Goal: Task Accomplishment & Management: Manage account settings

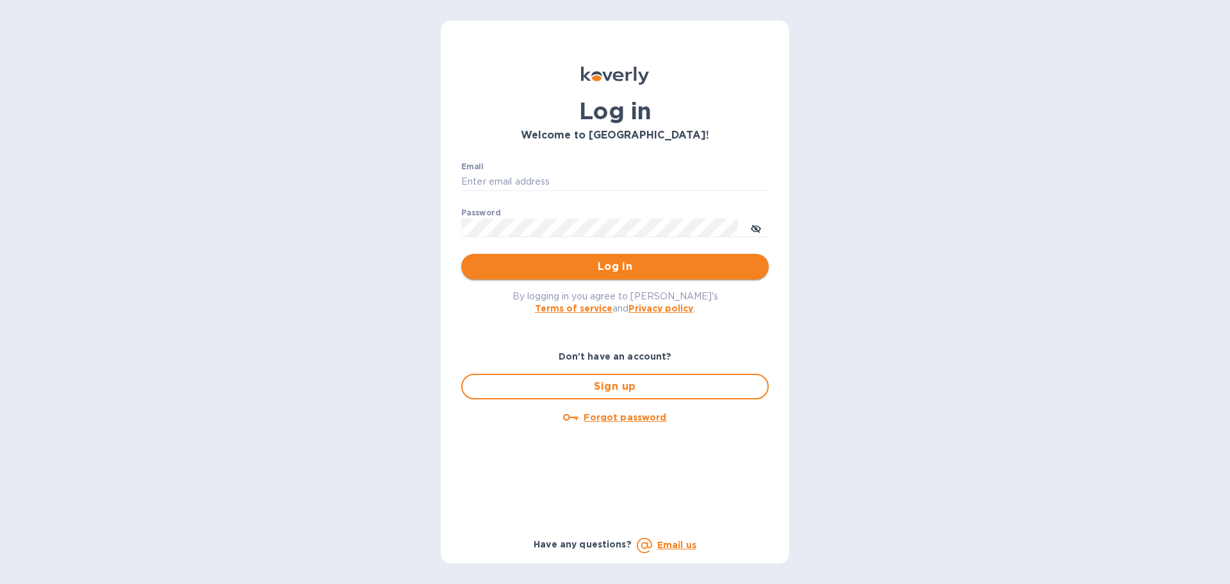
type input "[EMAIL_ADDRESS][DOMAIN_NAME]"
click at [575, 274] on span "Log in" at bounding box center [615, 266] width 287 height 15
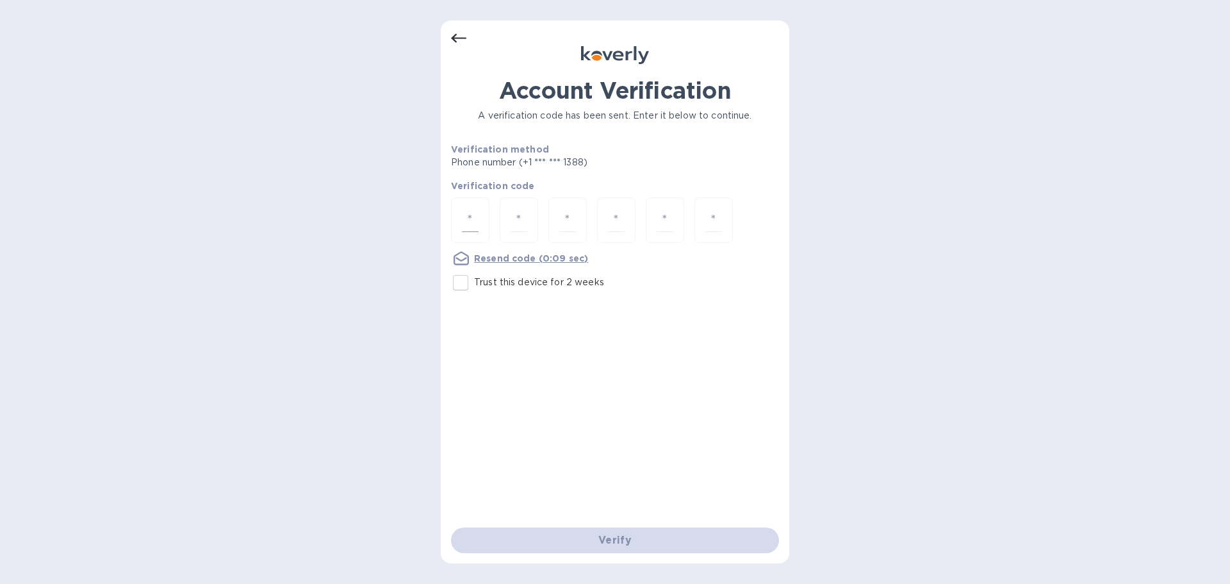
click at [469, 210] on input "number" at bounding box center [470, 220] width 17 height 24
type input "2"
type input "9"
type input "7"
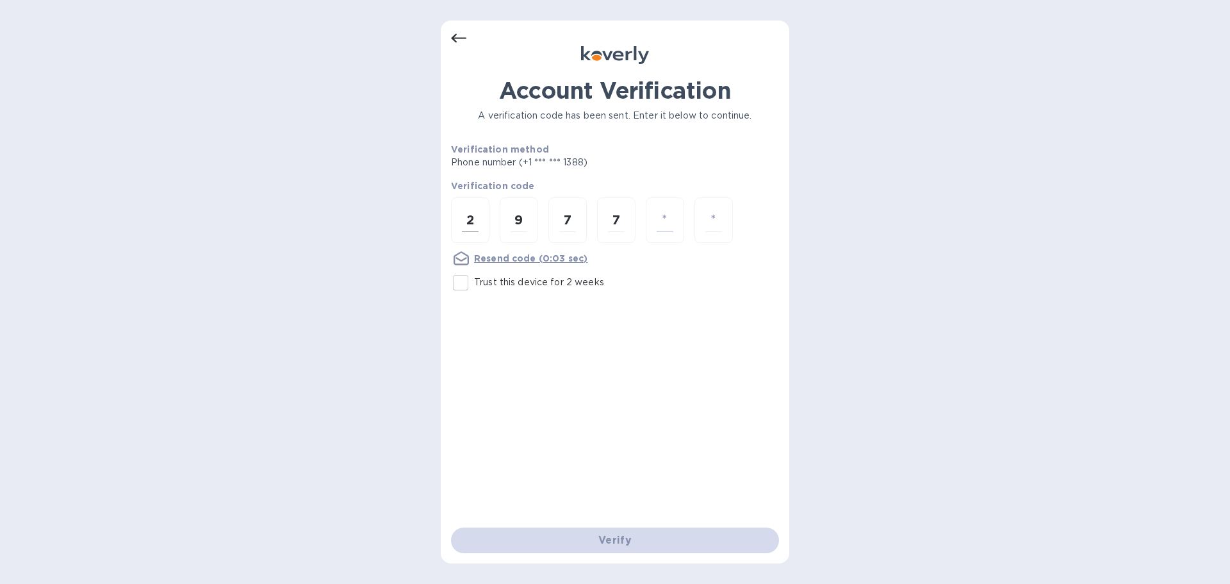
type input "2"
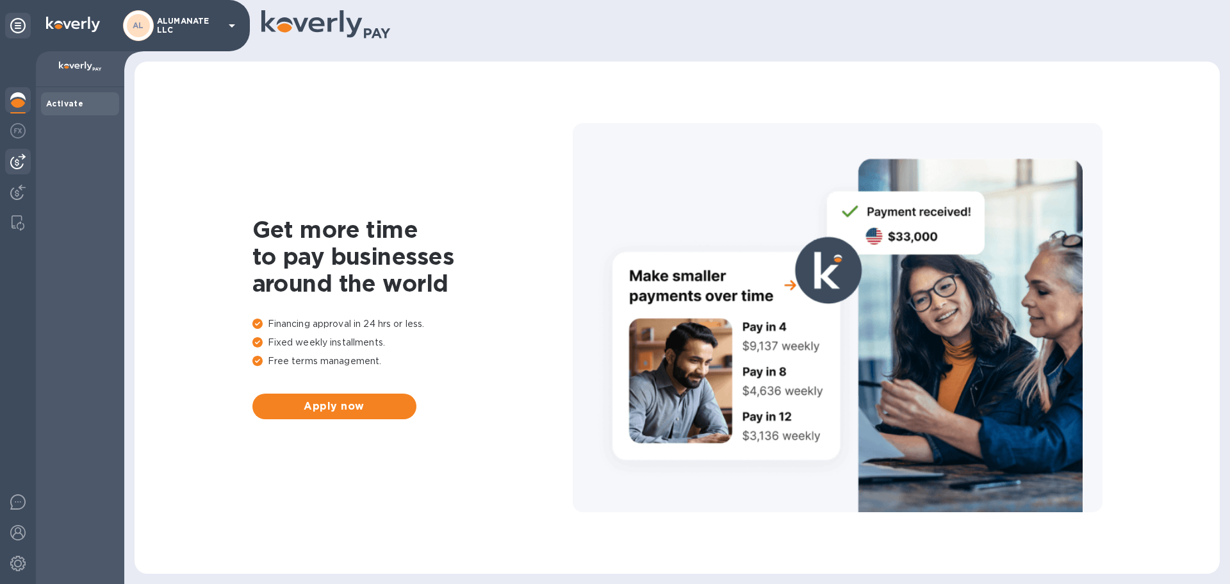
click at [17, 160] on img at bounding box center [17, 161] width 15 height 15
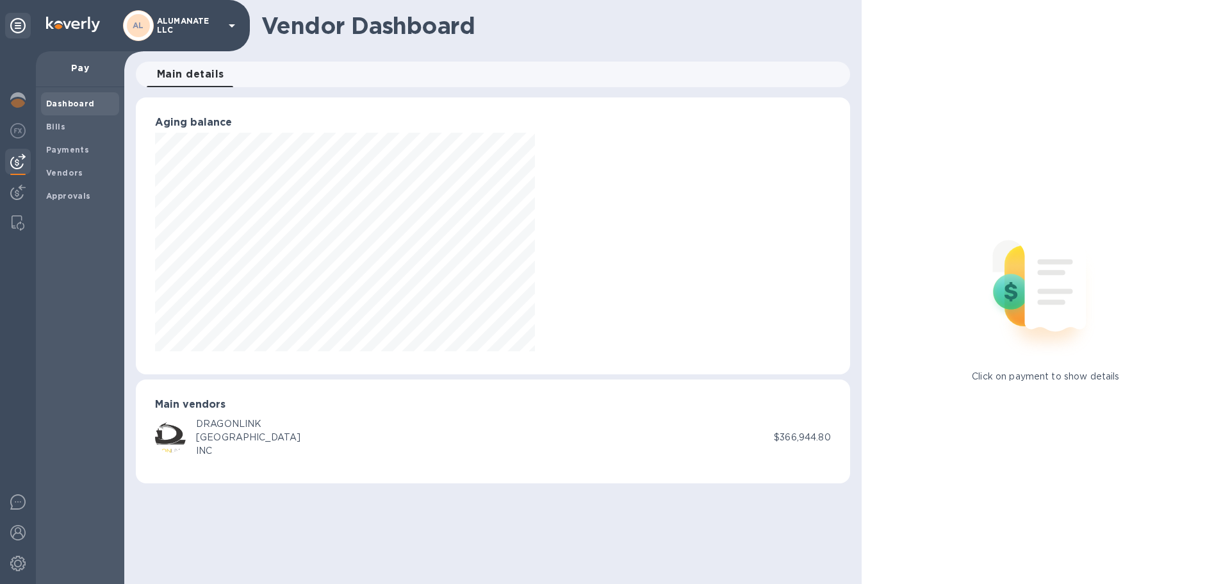
scroll to position [277, 714]
click at [21, 161] on img at bounding box center [17, 161] width 15 height 15
click at [54, 129] on b "Bills" at bounding box center [55, 127] width 19 height 10
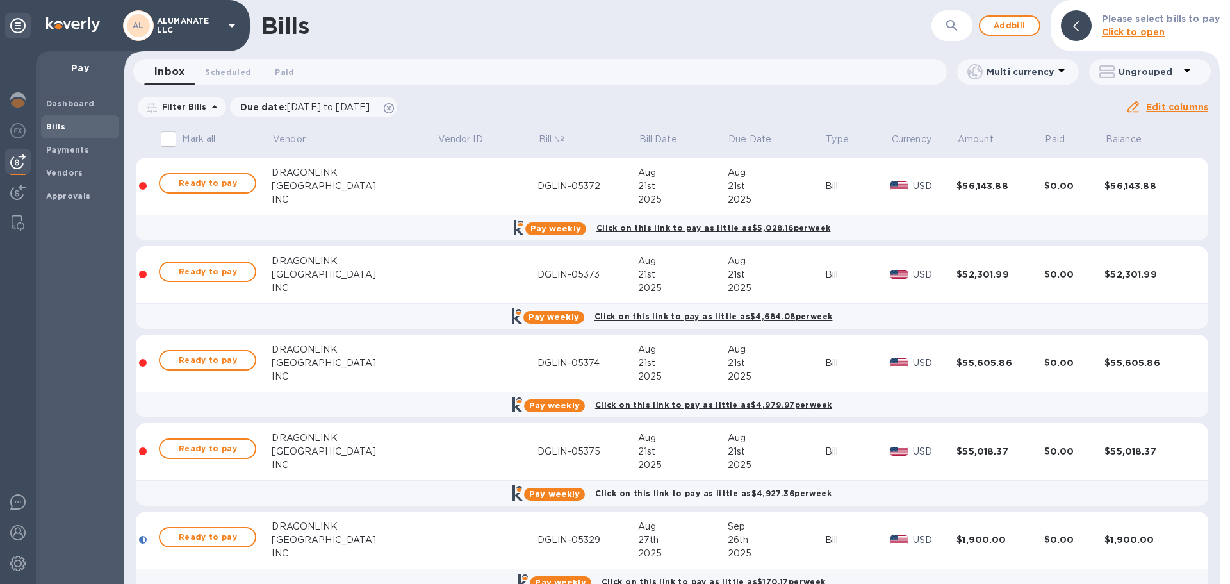
click at [407, 17] on div "Bills" at bounding box center [596, 25] width 670 height 27
click at [539, 141] on p "Bill №" at bounding box center [552, 139] width 26 height 13
